Goal: Connect with others: Connect with others

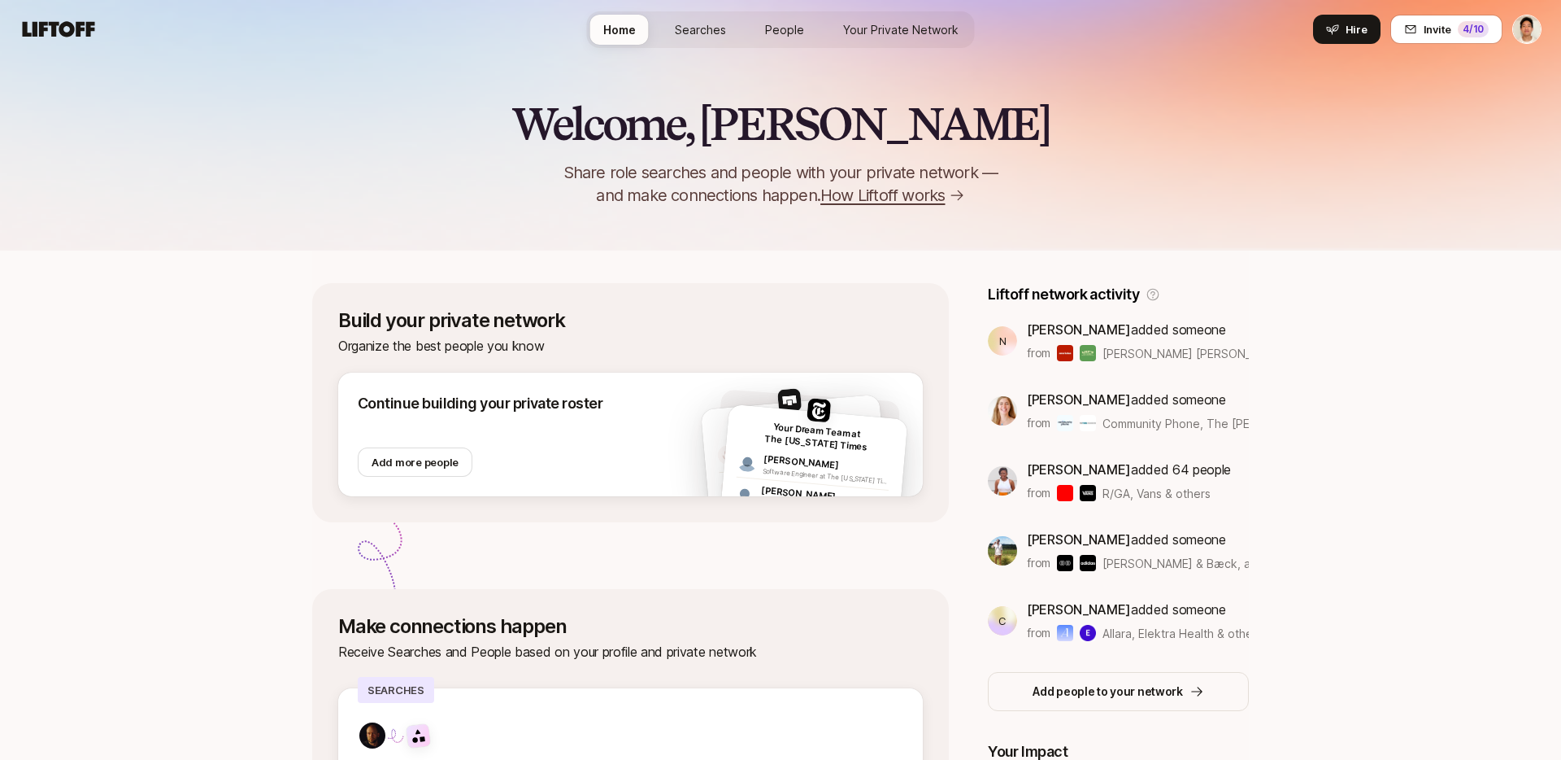
click at [855, 23] on span "Your Private Network" at bounding box center [900, 29] width 115 height 17
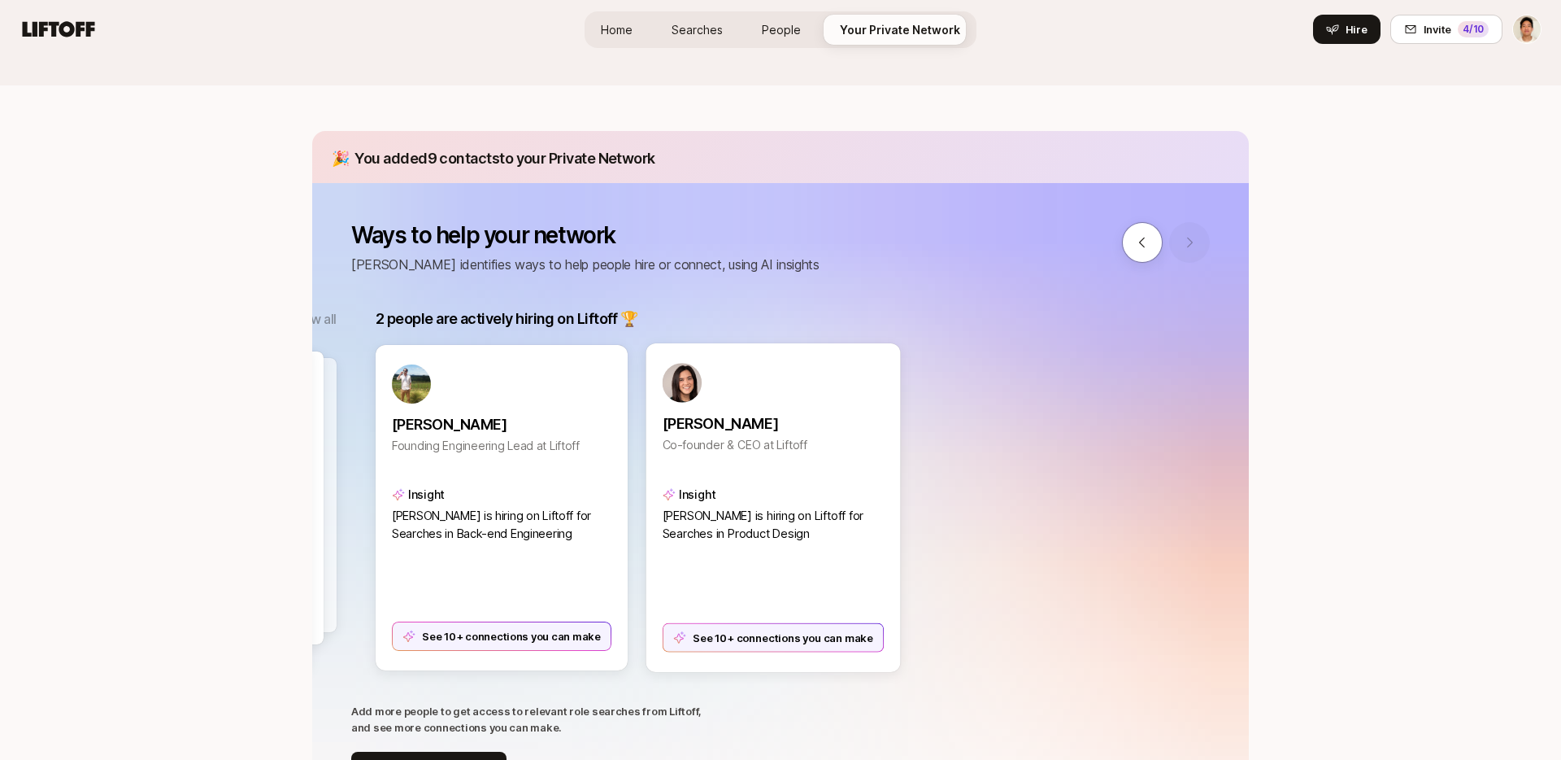
scroll to position [0, 1691]
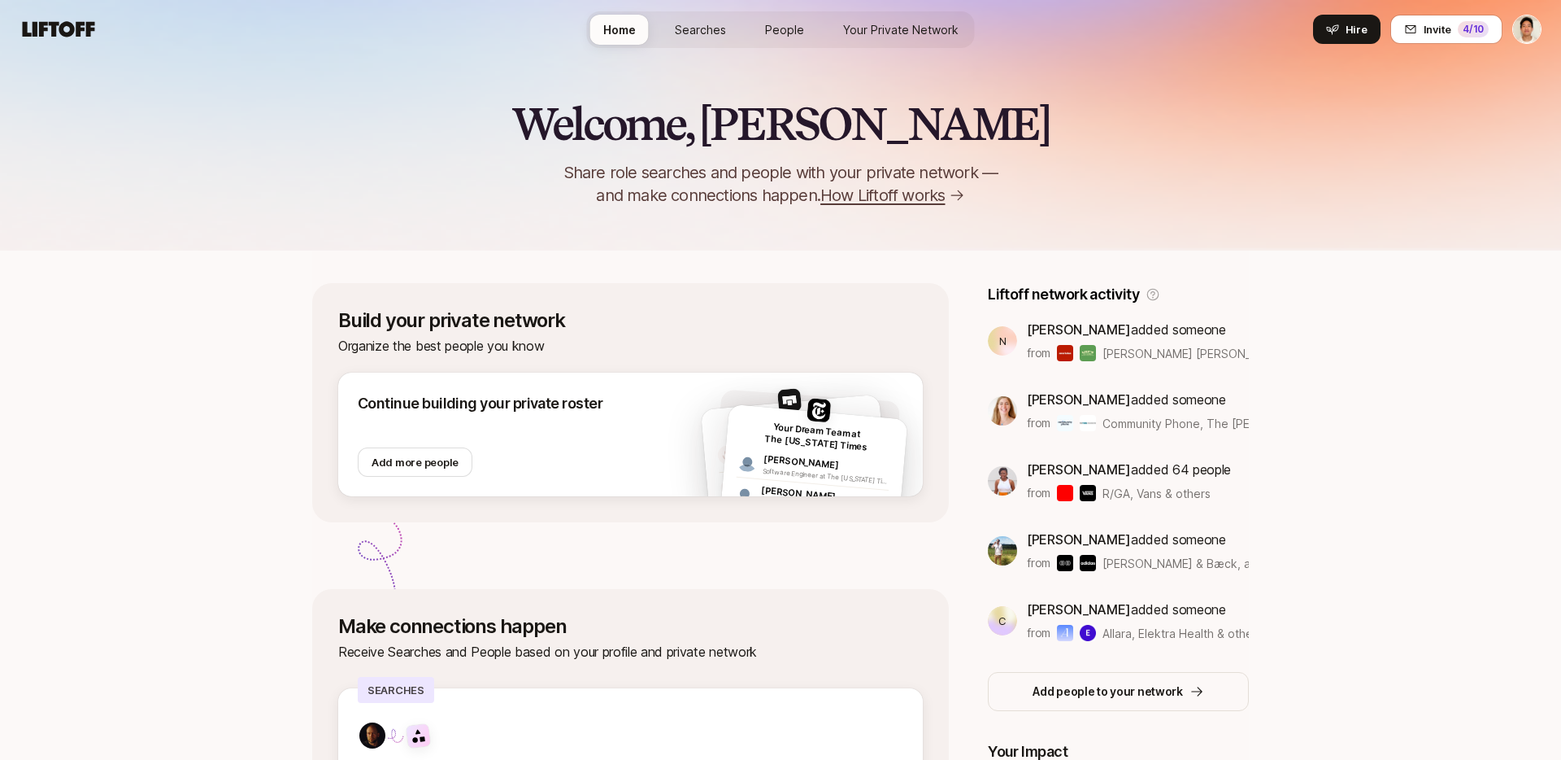
click at [857, 37] on span "Your Private Network" at bounding box center [900, 29] width 115 height 17
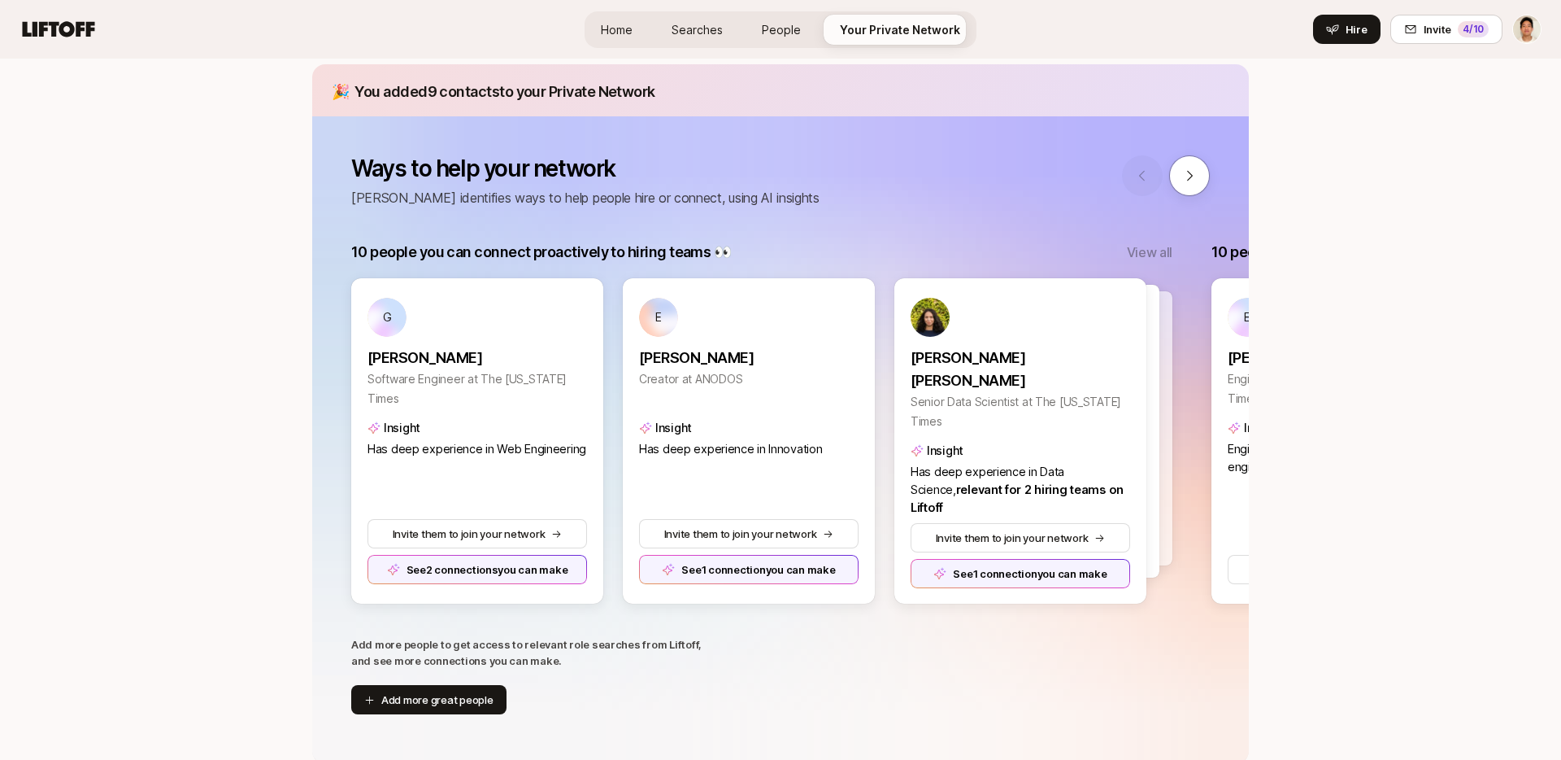
scroll to position [198, 0]
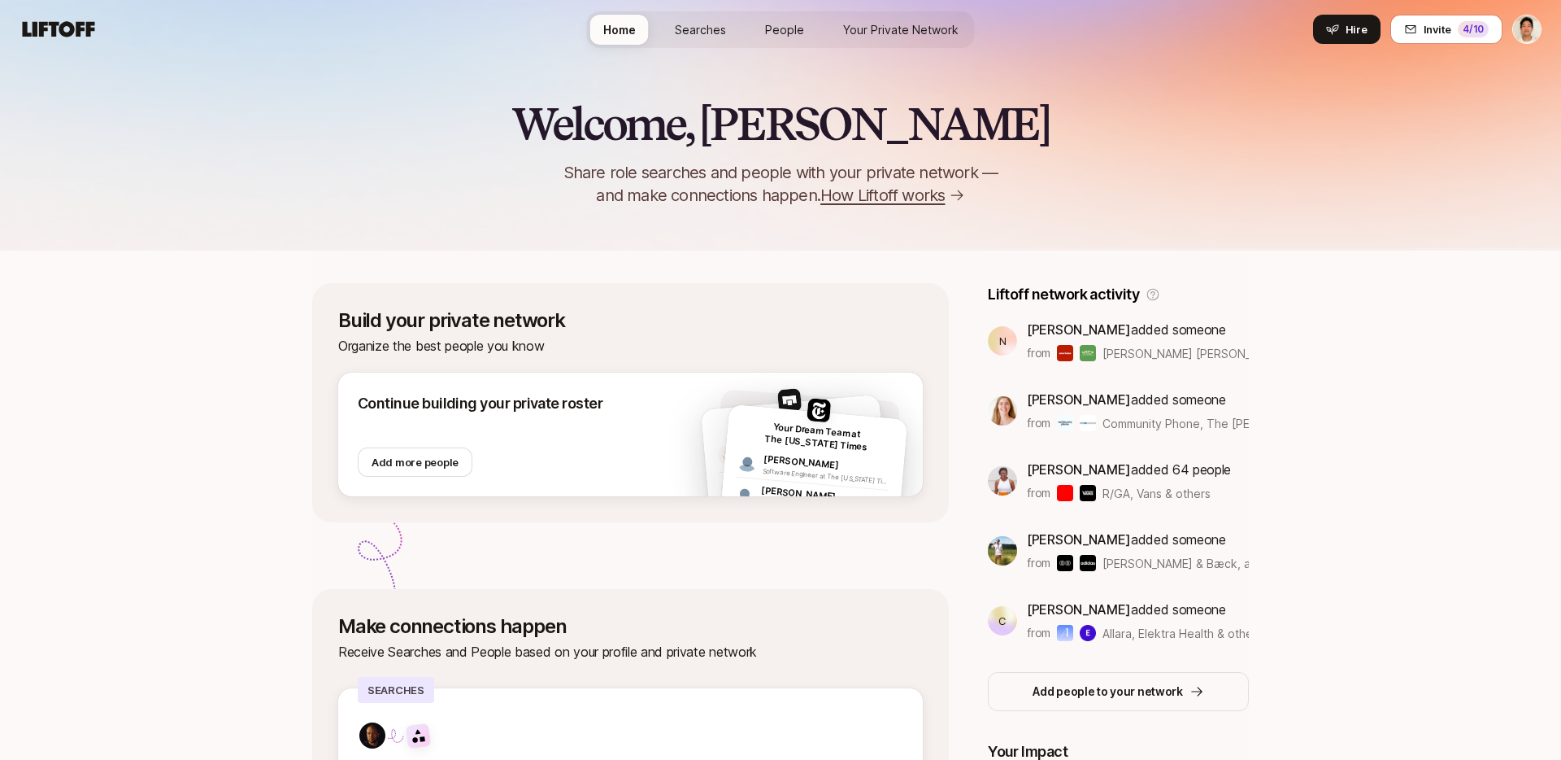
click at [854, 24] on span "Your Private Network" at bounding box center [900, 29] width 115 height 17
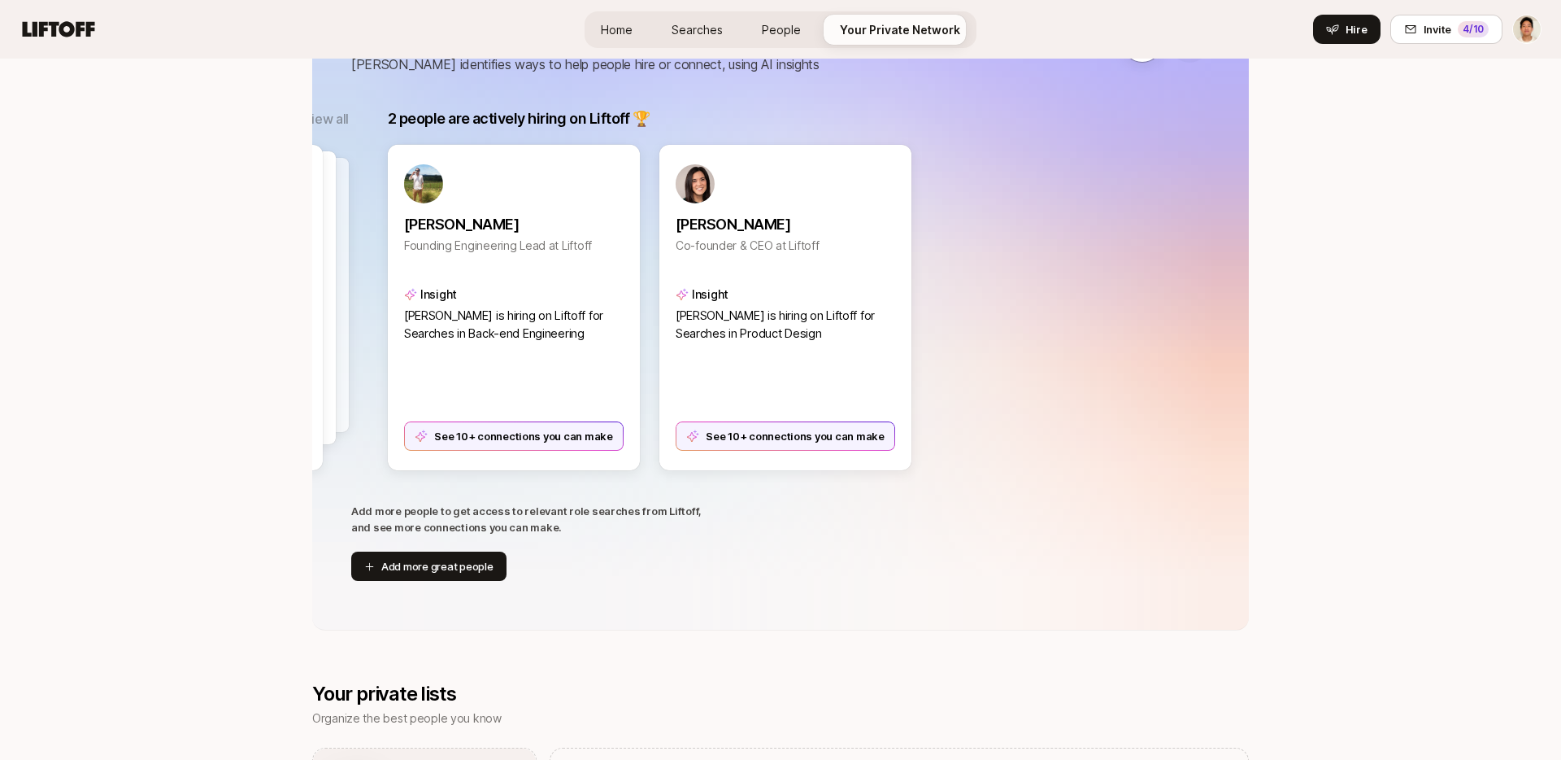
scroll to position [0, 1721]
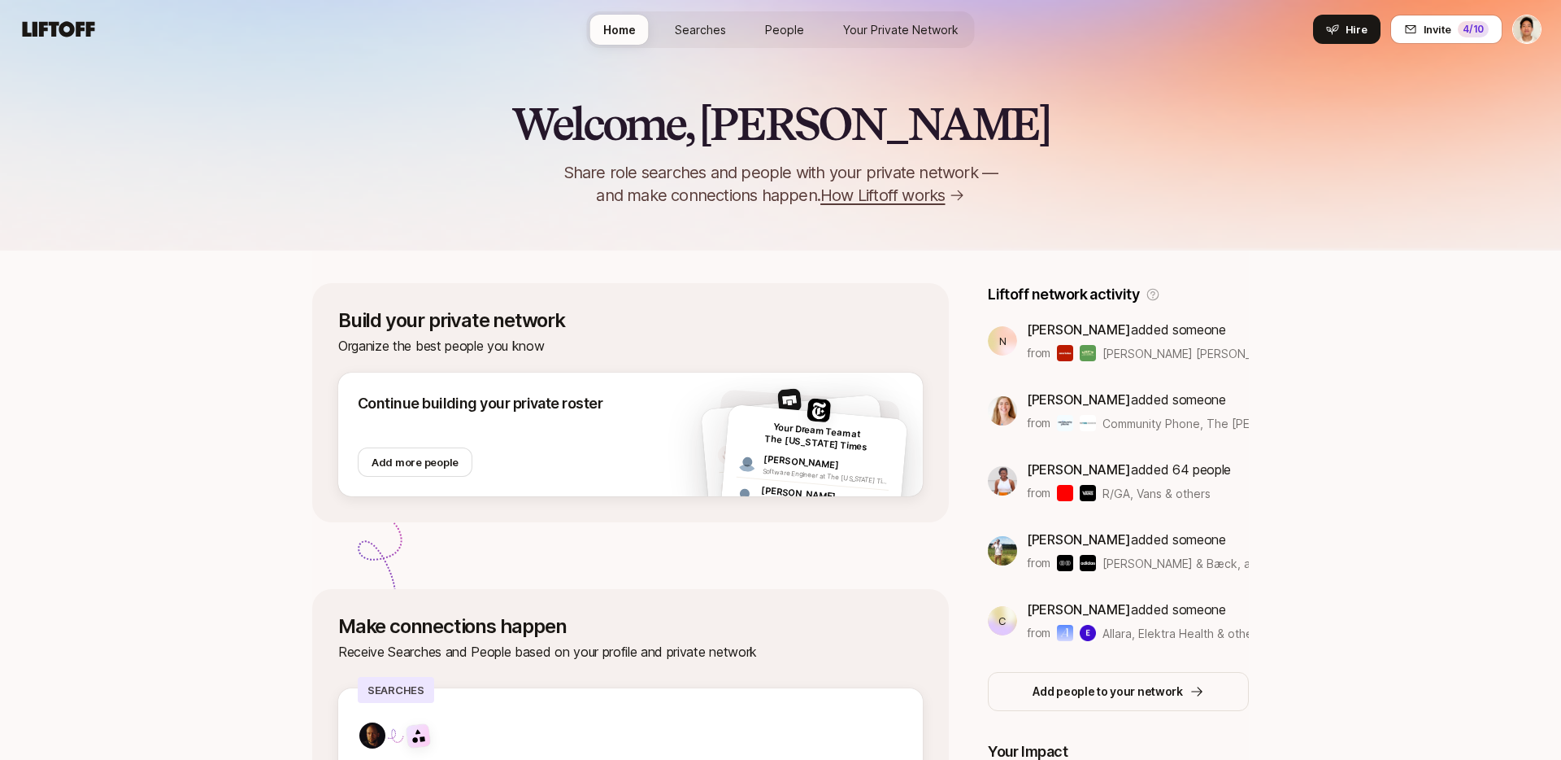
click at [891, 28] on span "Your Private Network" at bounding box center [900, 29] width 115 height 17
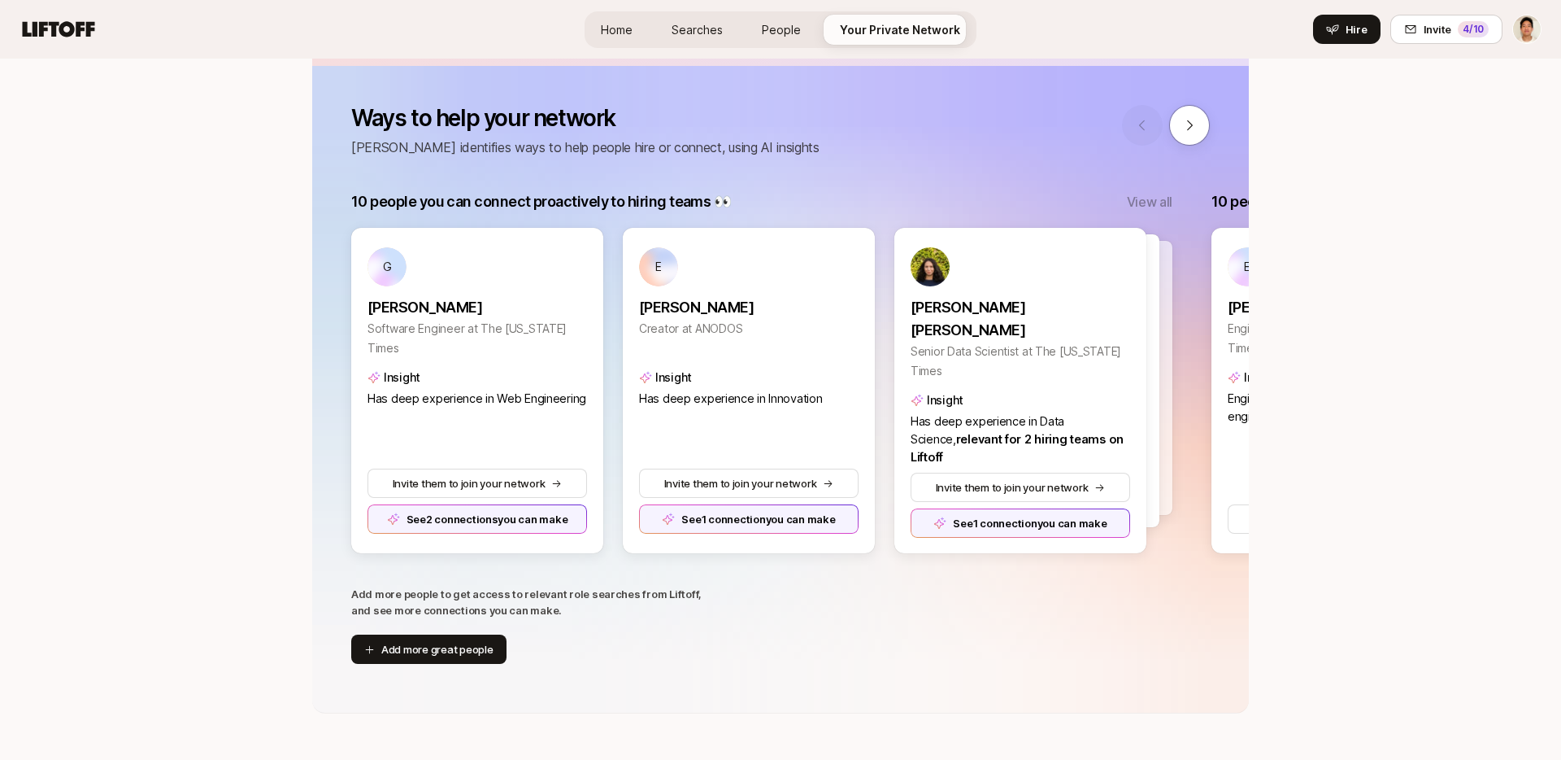
scroll to position [253, 0]
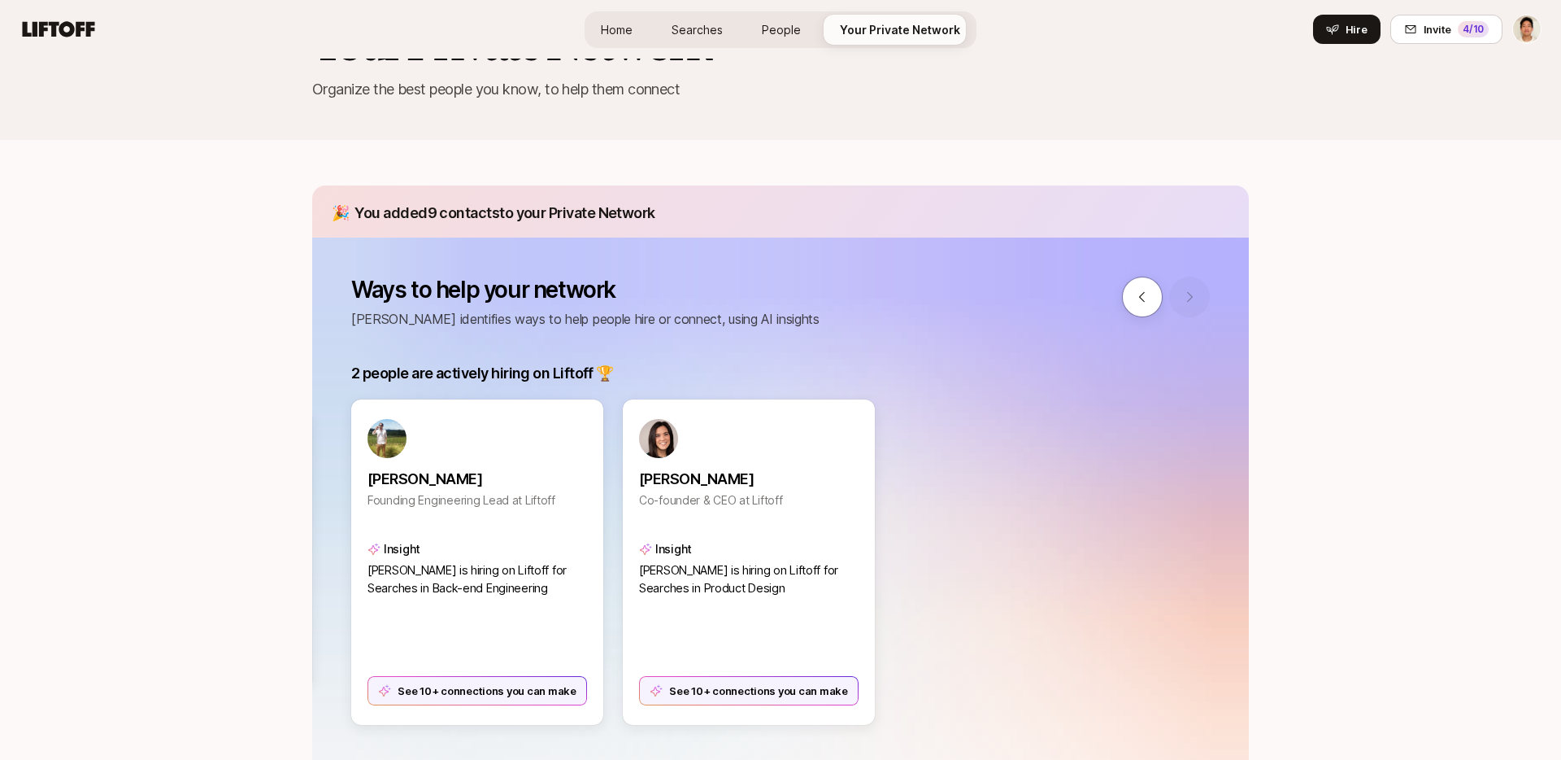
scroll to position [105, 0]
